Goal: Task Accomplishment & Management: Complete application form

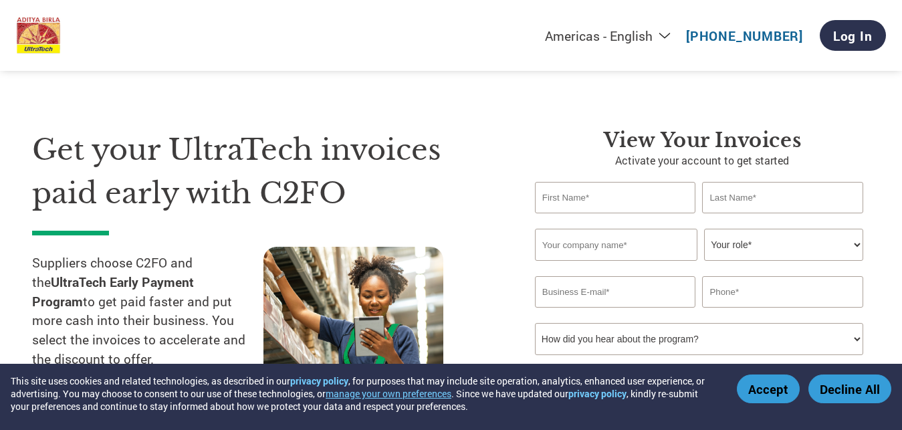
click at [604, 202] on input "text" at bounding box center [615, 197] width 161 height 31
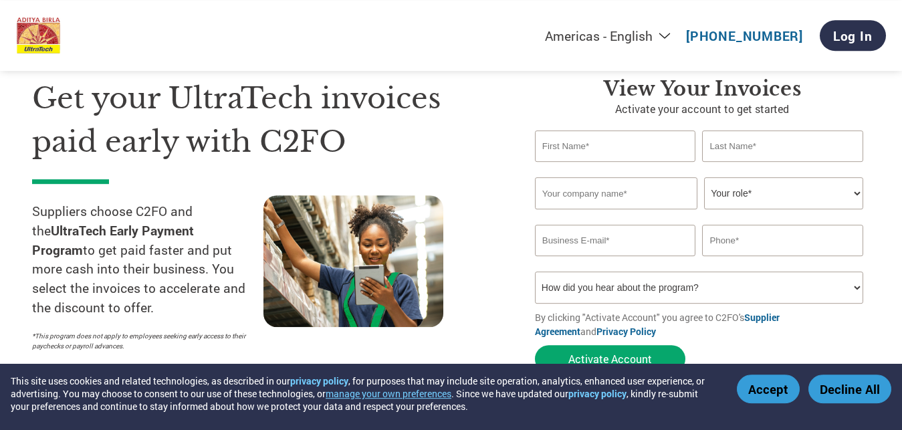
scroll to position [68, 0]
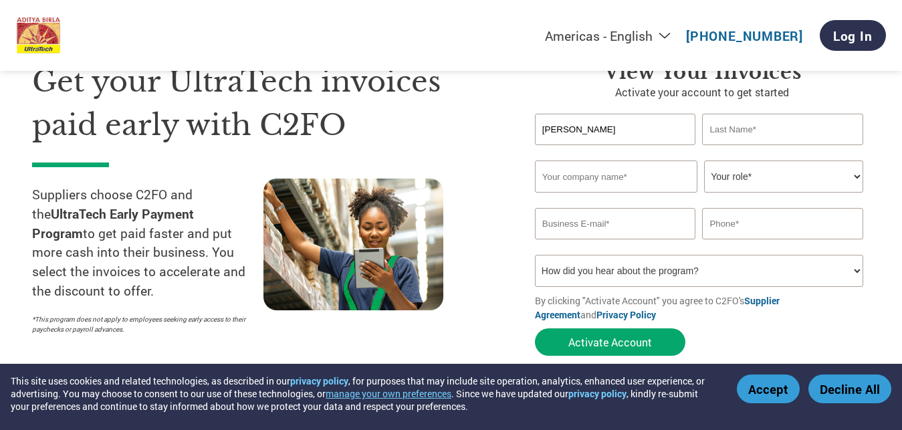
type input "[PERSON_NAME]"
click at [842, 137] on input "text" at bounding box center [782, 129] width 161 height 31
type input "[PERSON_NAME]"
click at [599, 183] on input "text" at bounding box center [616, 176] width 162 height 32
type input "s"
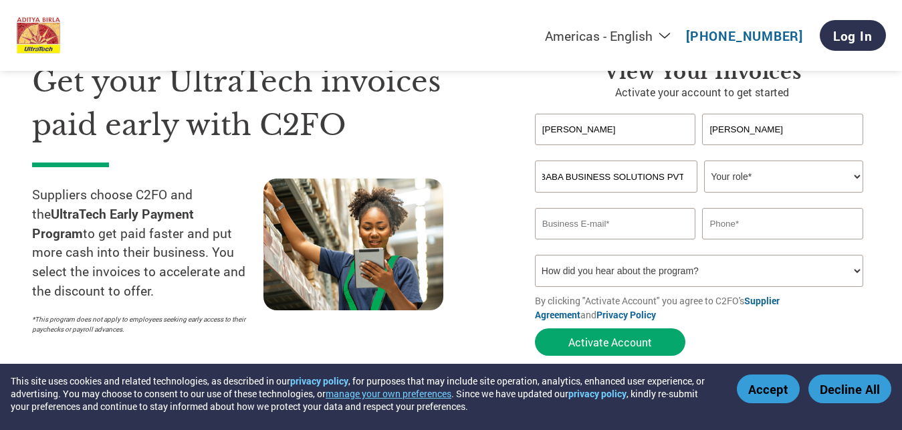
scroll to position [0, 0]
drag, startPoint x: 687, startPoint y: 178, endPoint x: 427, endPoint y: 180, distance: 260.7
click at [535, 180] on input "SAIBABA BUSINESS SOLUTIONS PVT LTD" at bounding box center [616, 176] width 162 height 32
type input "SAIBABA BUSINESS SOLUTIONS PVT LTD"
click at [763, 176] on select "Your role* CFO Controller Credit Manager Finance Director Treasurer CEO Preside…" at bounding box center [783, 176] width 159 height 32
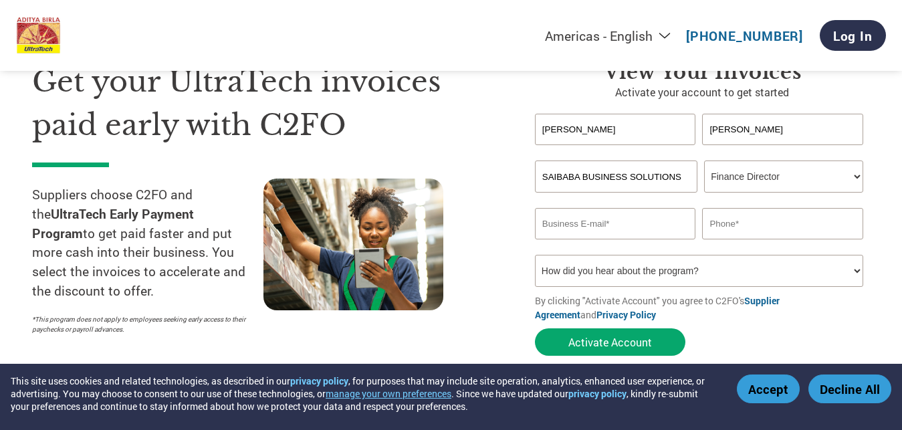
click option "Finance Director" at bounding box center [0, 0] width 0 height 0
click at [704, 160] on select "Your role* CFO Controller Credit Manager Finance Director Treasurer CEO Preside…" at bounding box center [783, 176] width 159 height 32
select select "ACCOUNTING"
click option "Accounting" at bounding box center [0, 0] width 0 height 0
click at [576, 223] on input "email" at bounding box center [615, 223] width 161 height 31
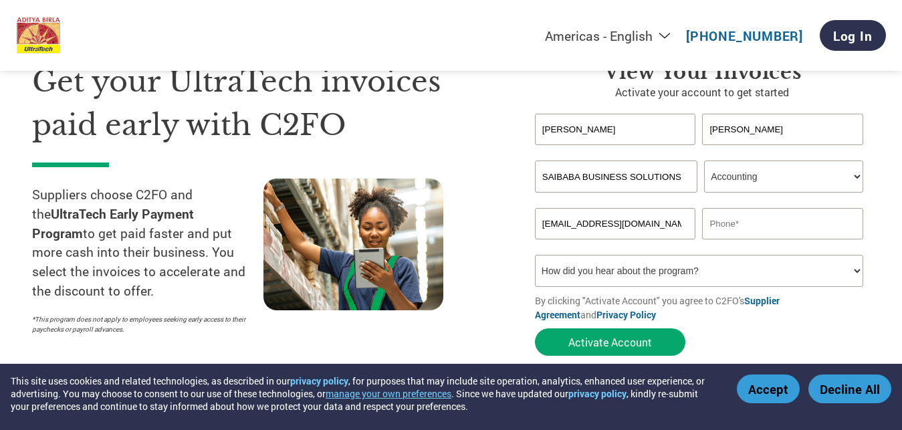
type input "[EMAIL_ADDRESS][DOMAIN_NAME]"
click at [816, 227] on input "text" at bounding box center [782, 223] width 161 height 31
type input "9840527913"
click at [535, 255] on select "How did you hear about the program? Received a letter Email Social Media Online…" at bounding box center [699, 271] width 328 height 32
select select "Email"
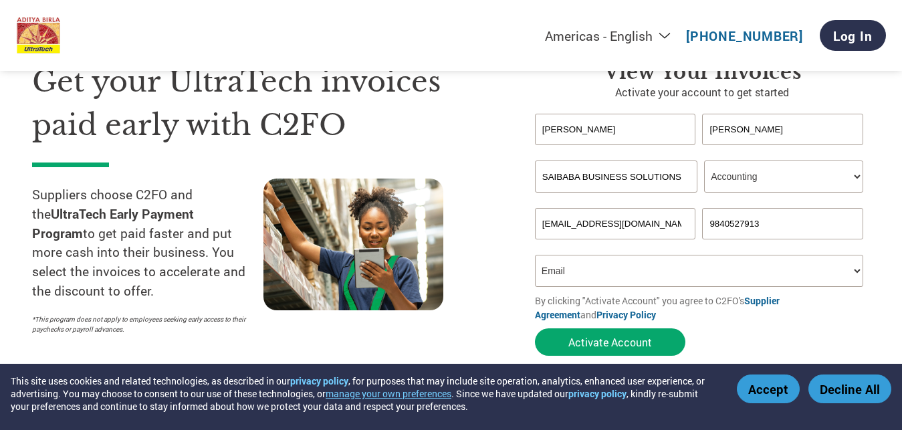
click option "Email" at bounding box center [0, 0] width 0 height 0
click at [608, 342] on button "Activate Account" at bounding box center [610, 341] width 150 height 27
click at [622, 342] on button "Activate Account" at bounding box center [610, 341] width 150 height 27
click at [756, 382] on button "Accept" at bounding box center [768, 388] width 63 height 29
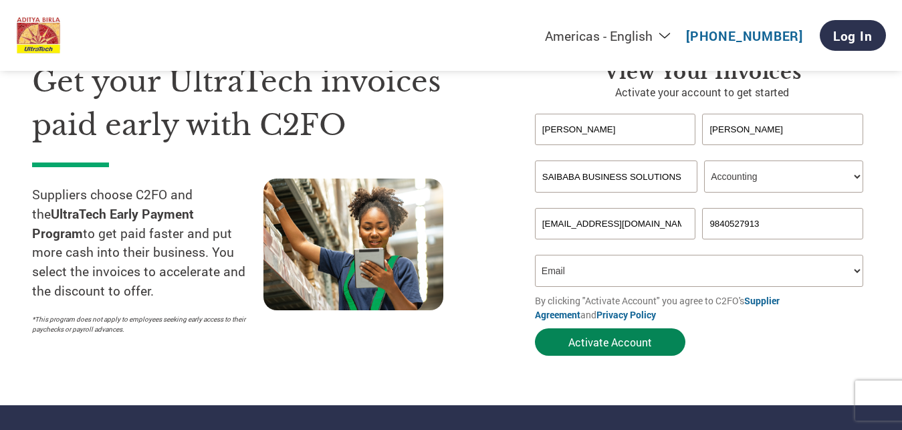
click at [603, 344] on button "Activate Account" at bounding box center [610, 341] width 150 height 27
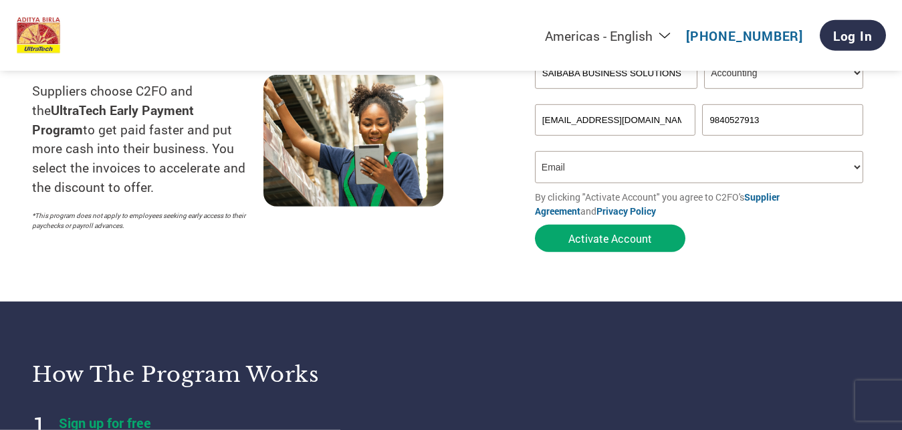
scroll to position [205, 0]
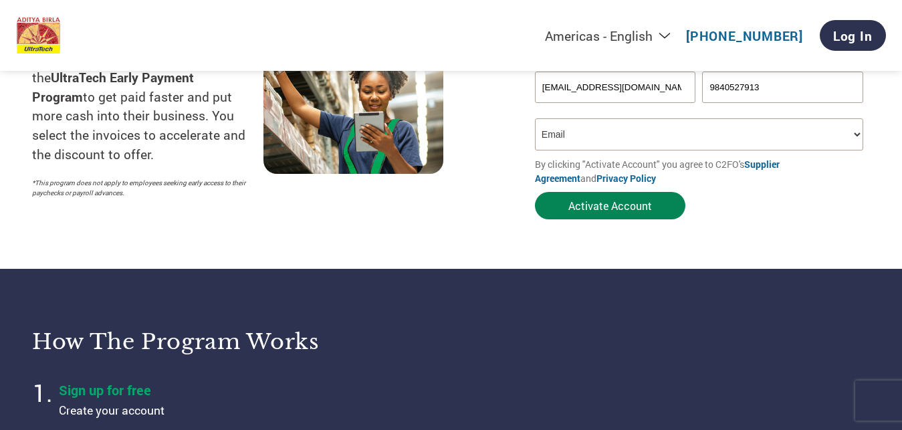
click at [578, 213] on button "Activate Account" at bounding box center [610, 205] width 150 height 27
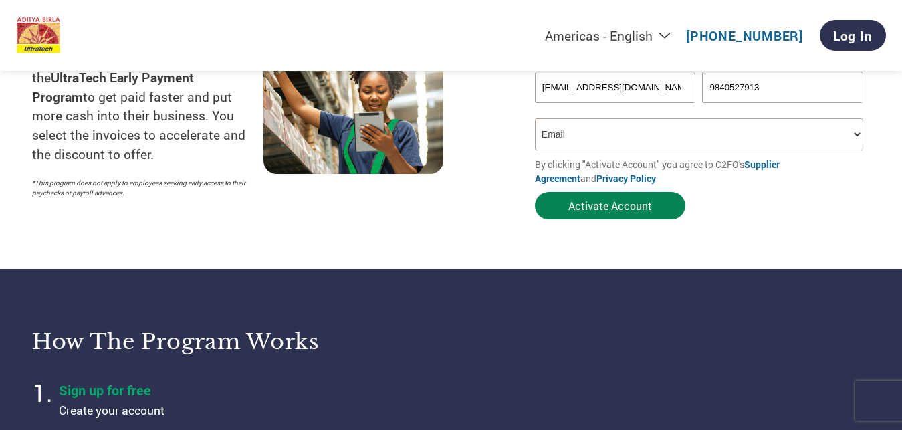
click at [578, 213] on button "Activate Account" at bounding box center [610, 205] width 150 height 27
click at [535, 118] on select "How did you hear about the program? Received a letter Email Social Media Online…" at bounding box center [699, 134] width 328 height 32
click at [590, 130] on select "How did you hear about the program? Received a letter Email Social Media Online…" at bounding box center [699, 134] width 328 height 32
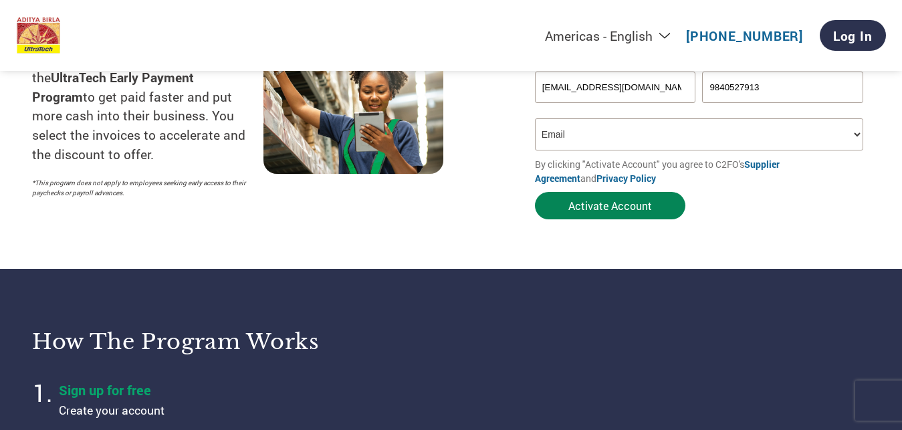
click at [613, 205] on button "Activate Account" at bounding box center [610, 205] width 150 height 27
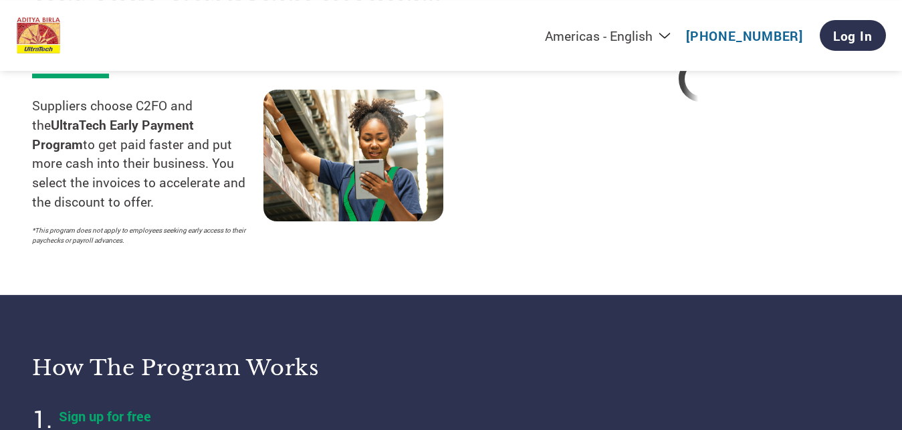
scroll to position [136, 0]
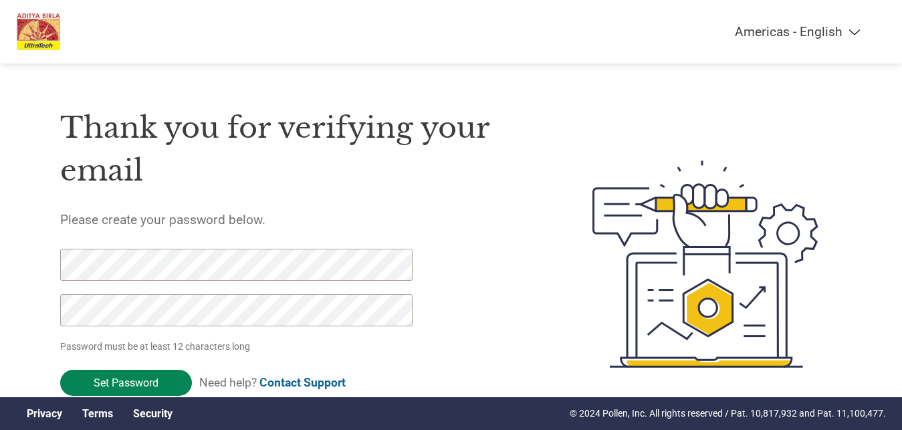
click at [133, 388] on input "Set Password" at bounding box center [126, 383] width 132 height 26
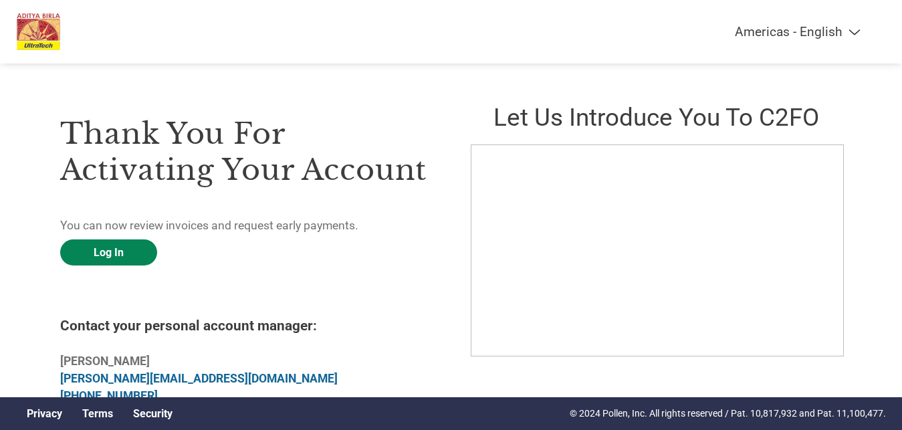
click at [124, 247] on link "Log In" at bounding box center [108, 252] width 97 height 26
